Goal: Answer question/provide support: Share knowledge or assist other users

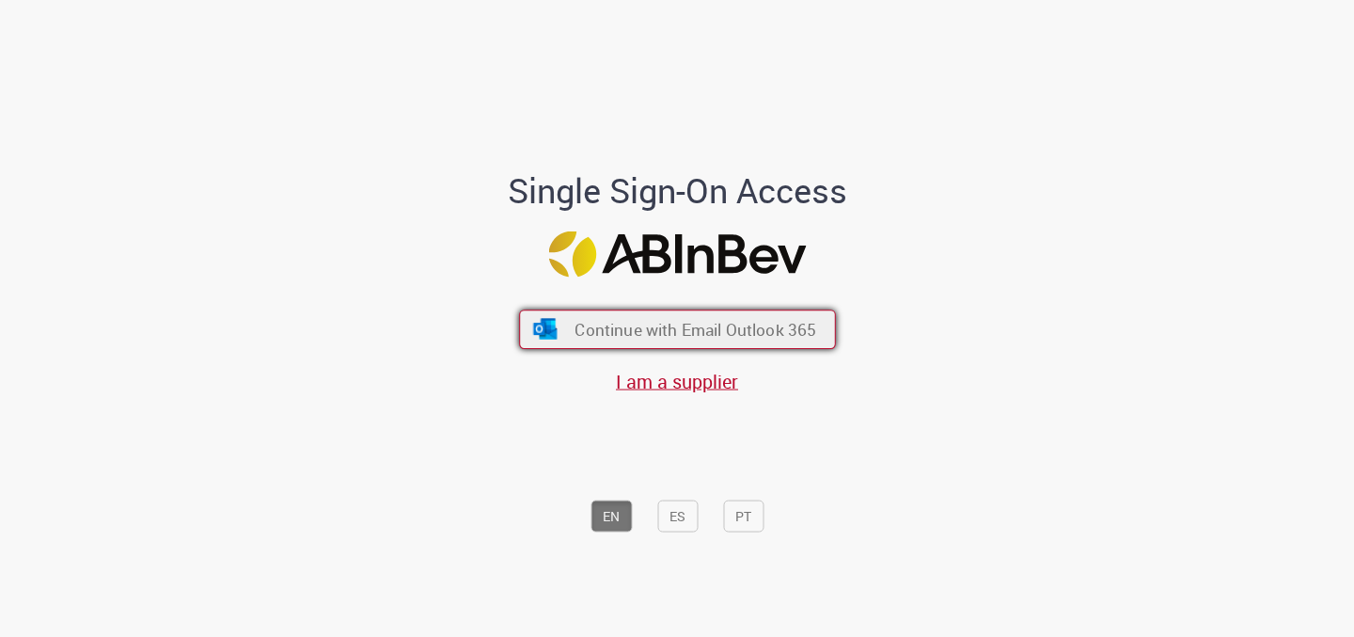
click at [721, 344] on button "Continue with Email Outlook 365" at bounding box center [677, 328] width 317 height 39
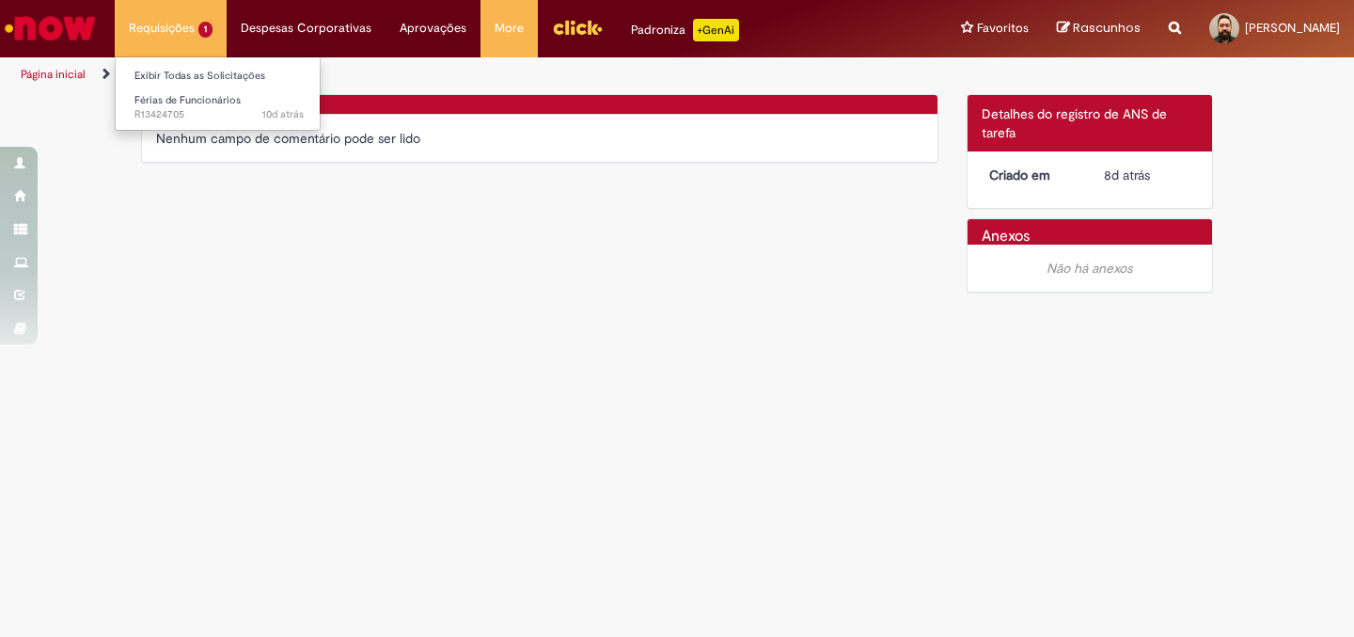
click at [198, 28] on li "Requisições 1 Exibir Todas as Solicitações Férias de Funcionários 10d atrás 10 …" at bounding box center [171, 28] width 112 height 56
click at [189, 103] on span "Férias de Funcionários" at bounding box center [187, 100] width 106 height 14
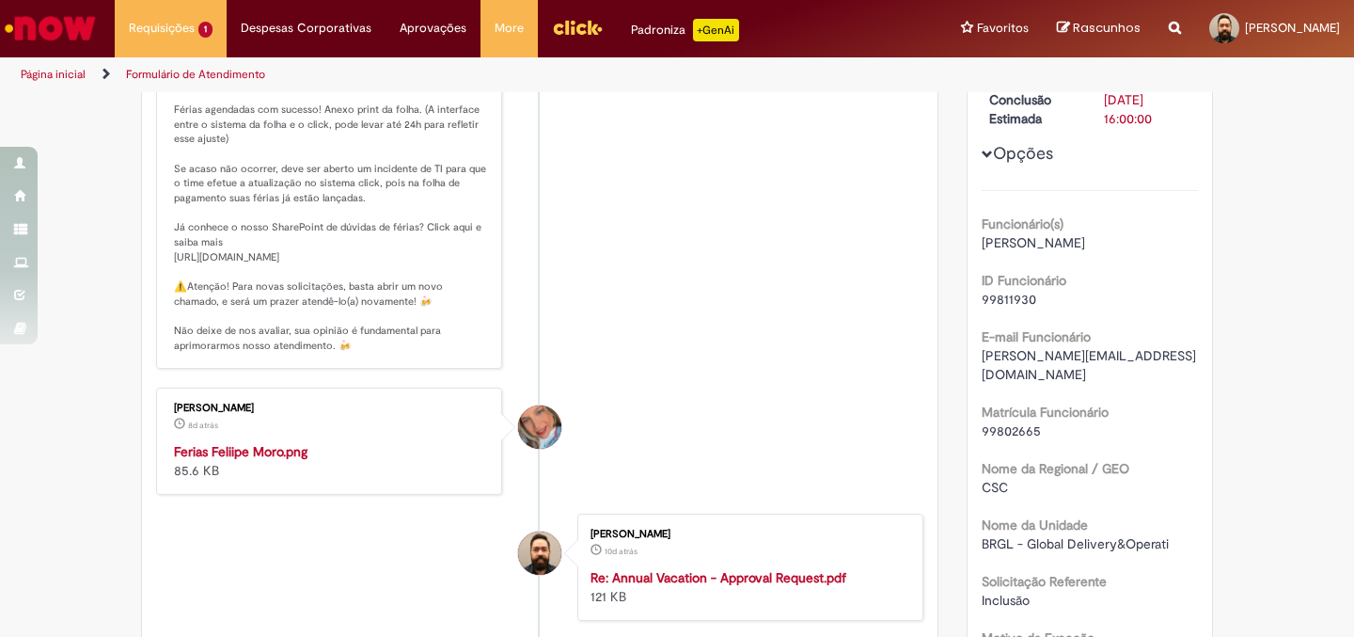
scroll to position [670, 0]
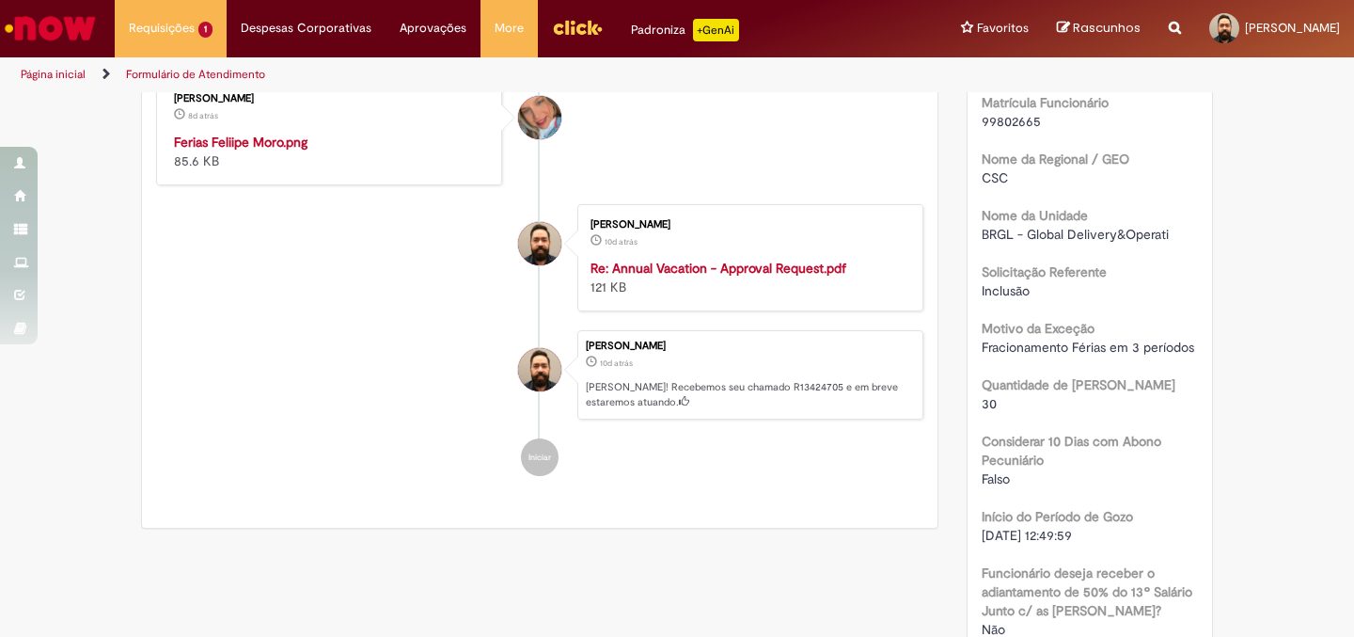
click at [329, 133] on img "Histórico de tíquete" at bounding box center [330, 133] width 313 height 0
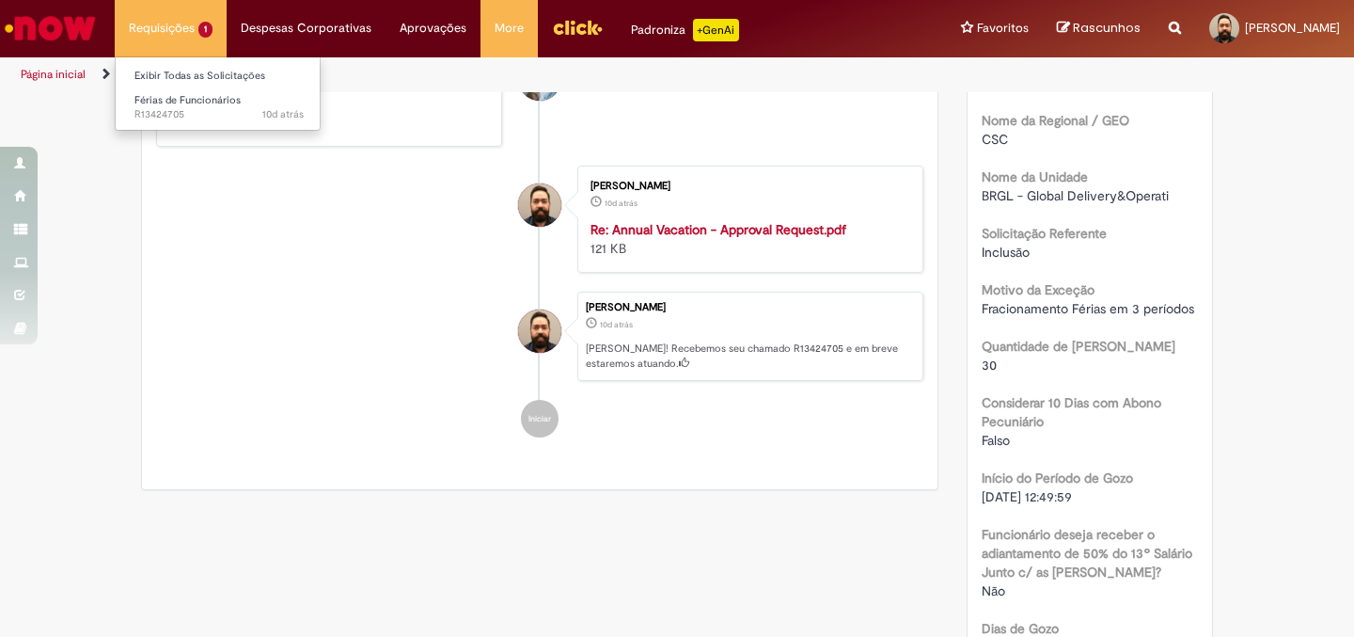
scroll to position [0, 0]
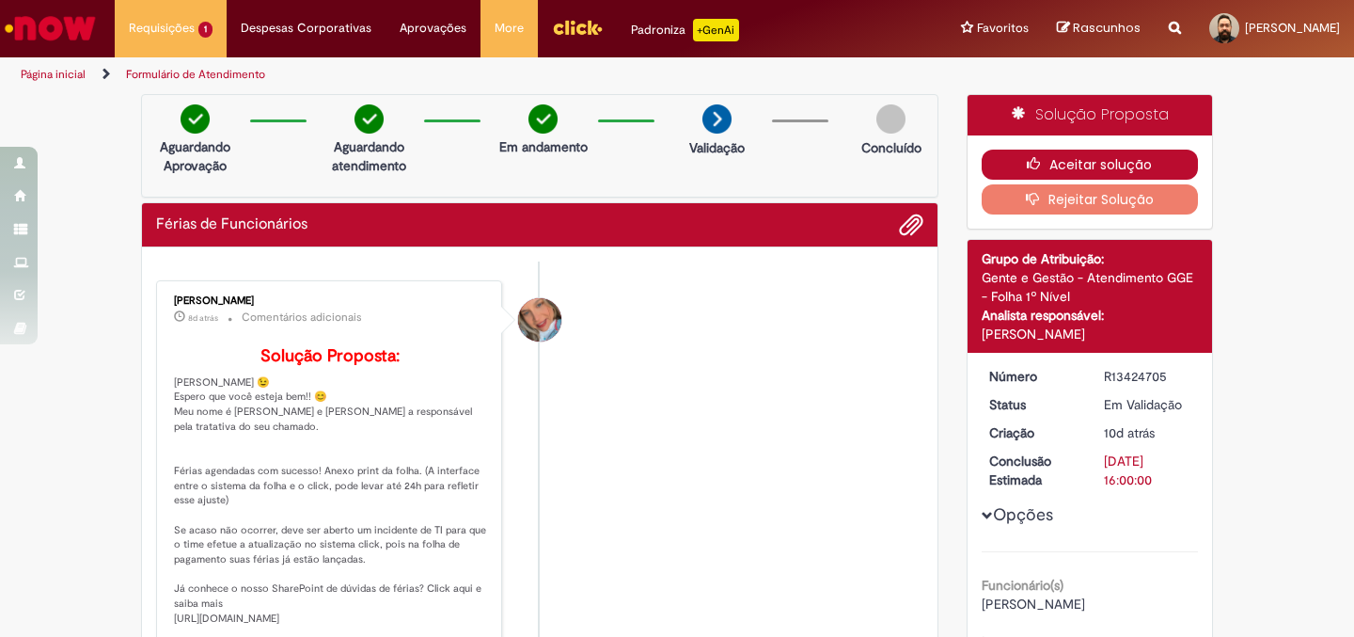
click at [1110, 161] on button "Aceitar solução" at bounding box center [1090, 165] width 217 height 30
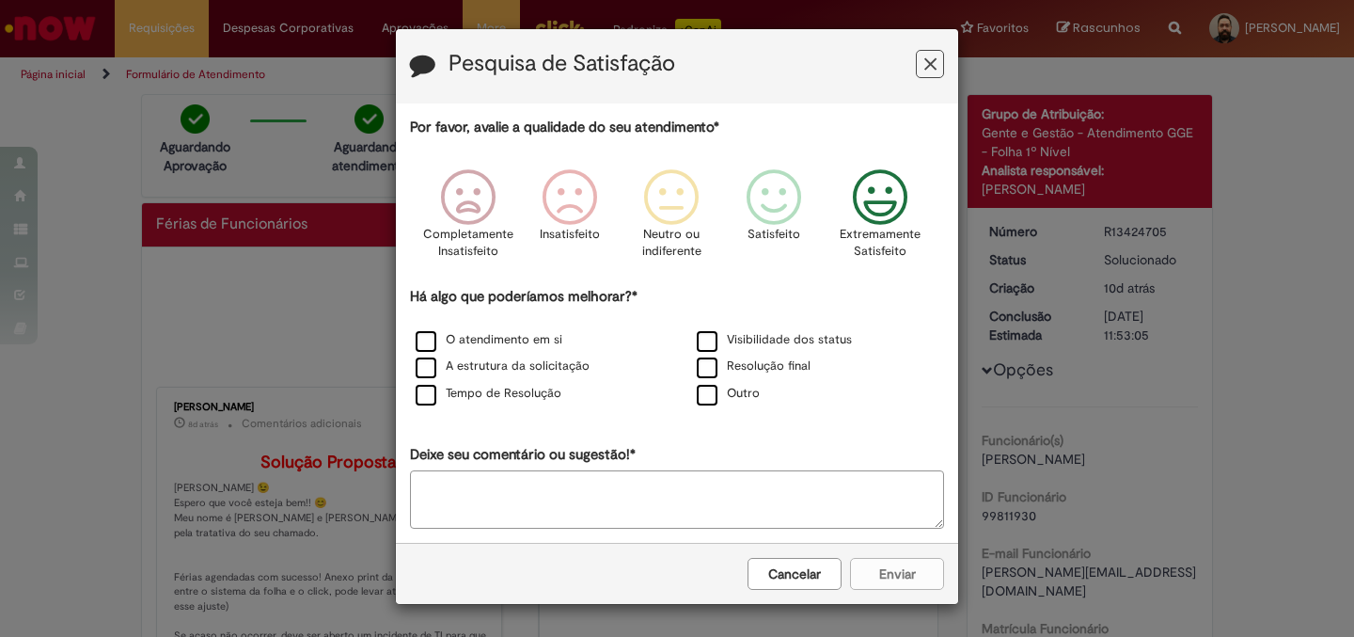
click at [878, 203] on icon "Feedback" at bounding box center [880, 197] width 71 height 56
click at [707, 343] on label "Visibilidade dos status" at bounding box center [774, 340] width 155 height 18
click at [705, 369] on label "Resolução final" at bounding box center [754, 366] width 114 height 18
click at [514, 398] on label "Tempo de Resolução" at bounding box center [489, 394] width 146 height 18
click at [531, 387] on label "Tempo de Resolução" at bounding box center [489, 394] width 146 height 18
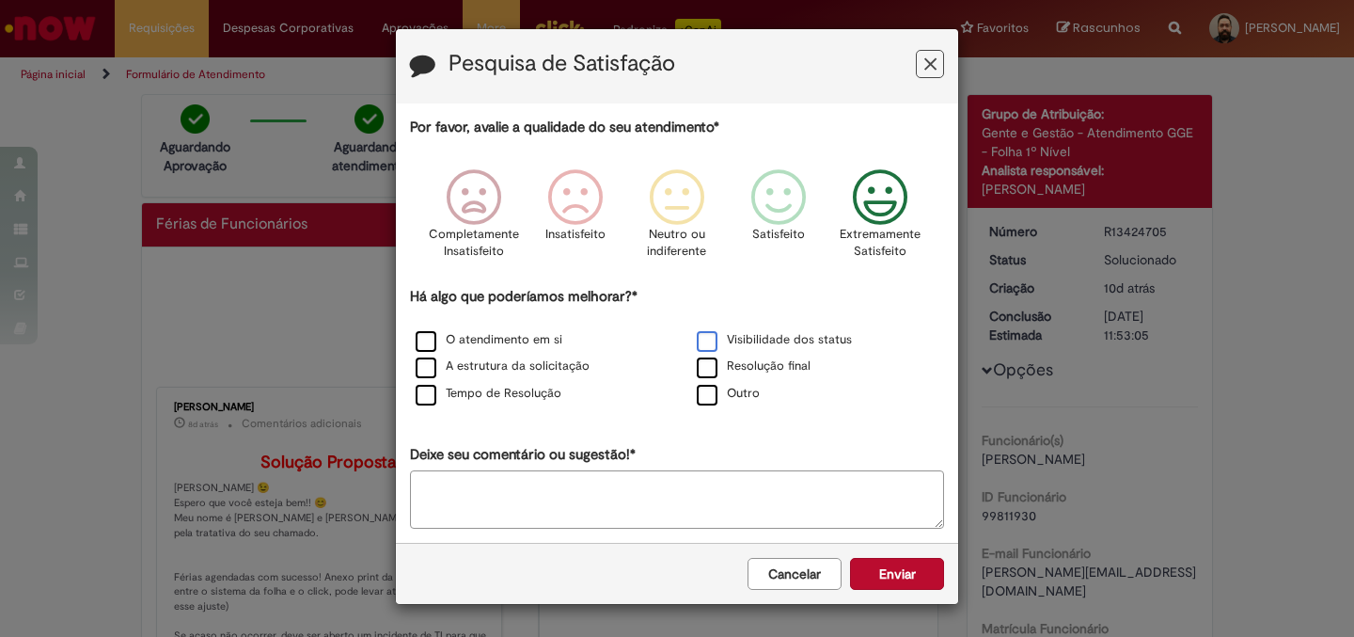
click at [705, 341] on label "Visibilidade dos status" at bounding box center [774, 340] width 155 height 18
click at [707, 362] on label "Resolução final" at bounding box center [754, 366] width 114 height 18
click at [872, 209] on icon "Feedback" at bounding box center [880, 197] width 71 height 56
click at [899, 575] on div "Cancelar Enviar" at bounding box center [677, 573] width 562 height 61
click at [888, 217] on icon "Feedback" at bounding box center [880, 197] width 71 height 56
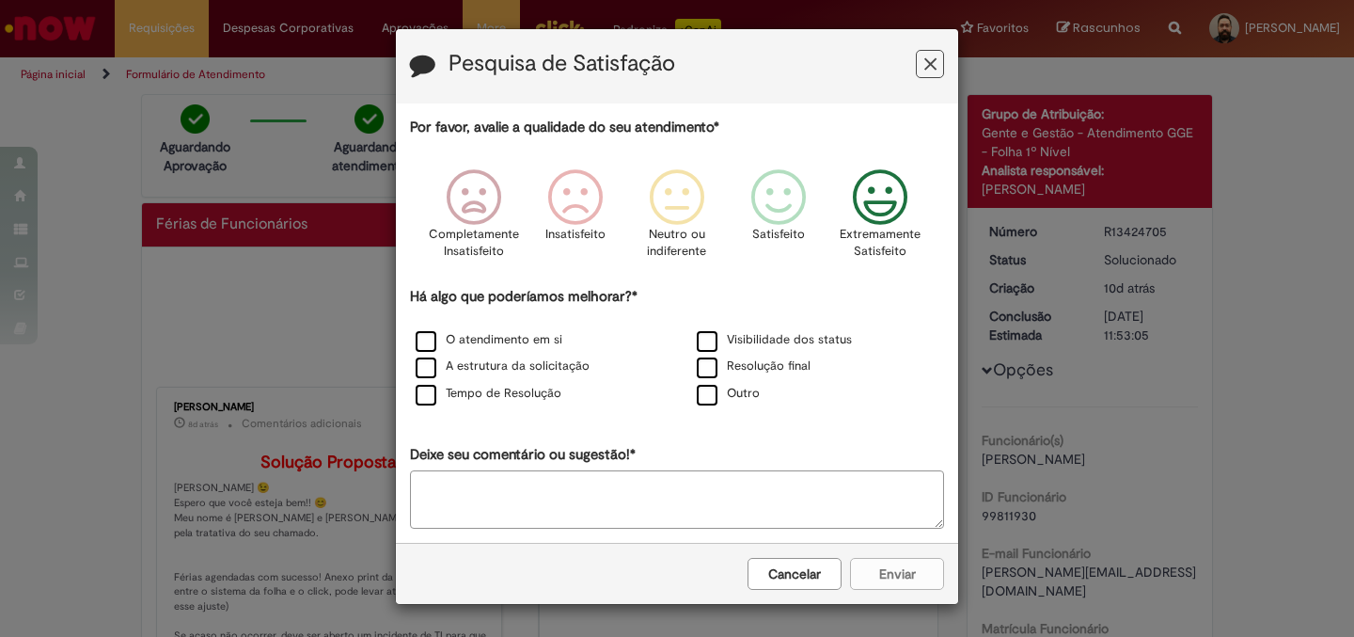
click at [700, 489] on textarea "Deixe seu comentário ou sugestão!*" at bounding box center [677, 499] width 534 height 58
type textarea "**"
click at [895, 569] on div "Cancelar Enviar" at bounding box center [677, 573] width 562 height 61
click at [702, 400] on label "Outro" at bounding box center [728, 394] width 63 height 18
click at [568, 508] on textarea "**" at bounding box center [677, 499] width 534 height 58
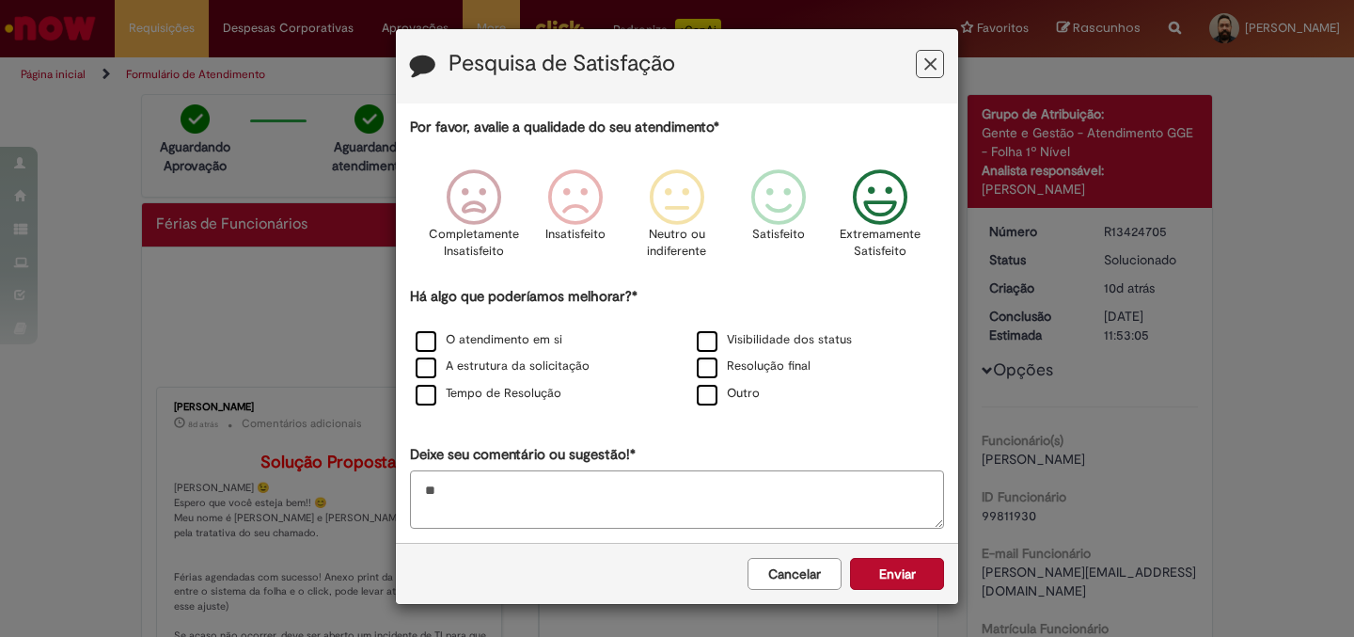
click at [568, 508] on textarea "**" at bounding box center [677, 499] width 534 height 58
type textarea "***"
click at [896, 567] on button "Enviar" at bounding box center [897, 574] width 94 height 32
